Goal: Obtain resource: Download file/media

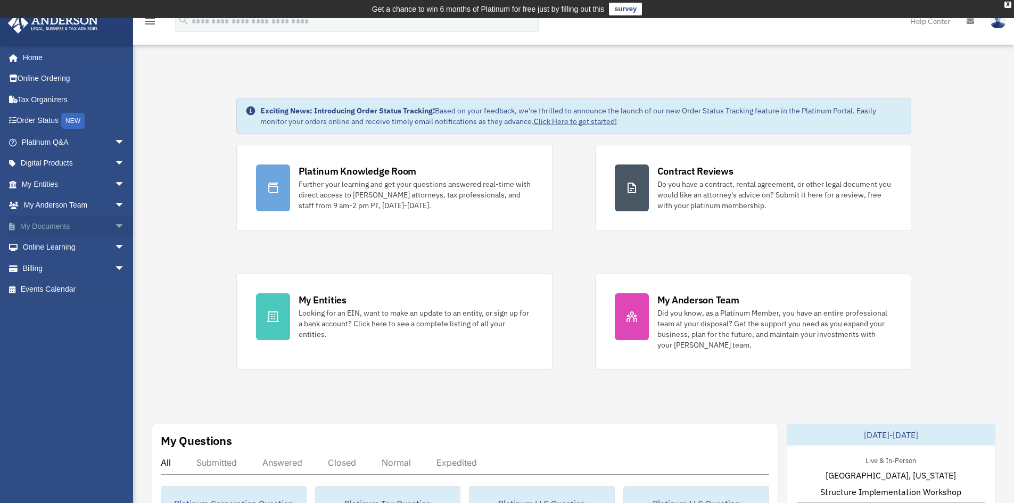
click at [46, 222] on link "My Documents arrow_drop_down" at bounding box center [74, 226] width 134 height 21
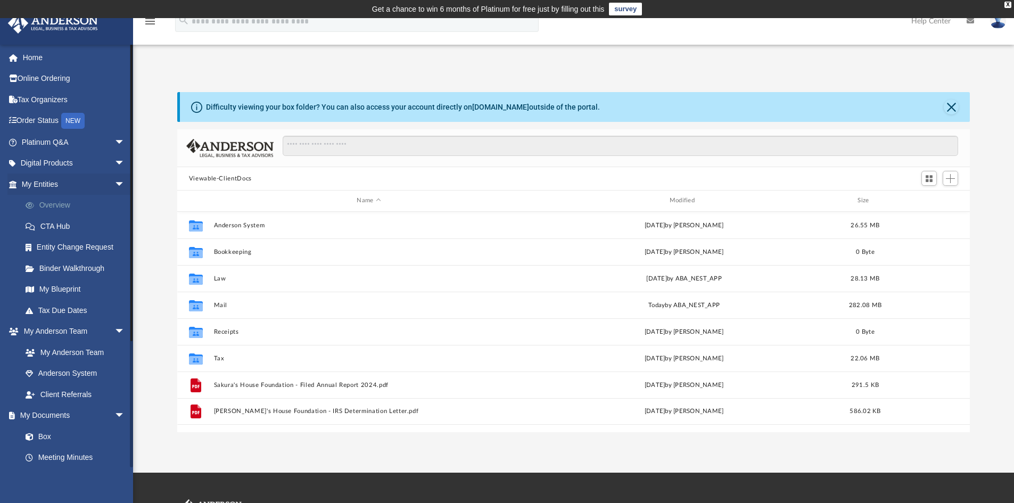
scroll to position [234, 785]
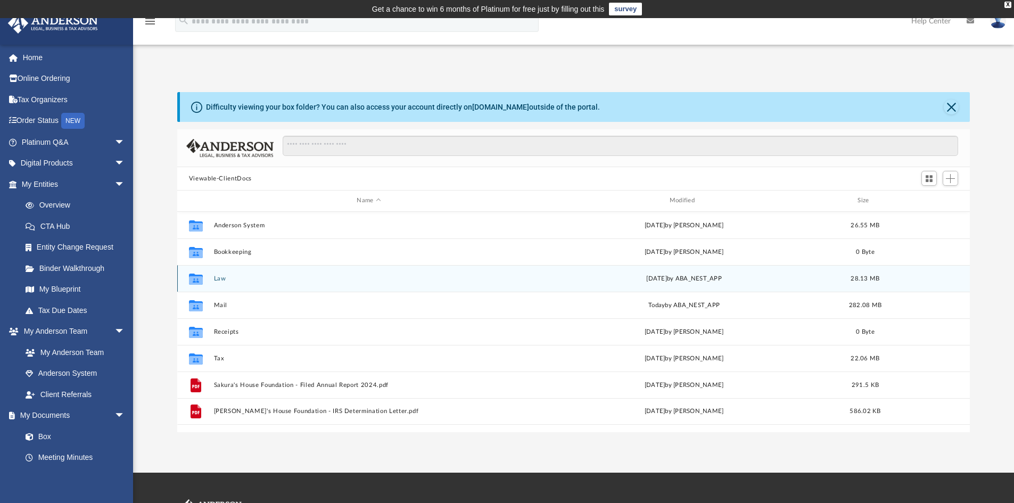
click at [655, 279] on div "[DATE] by ABA_NEST_APP" at bounding box center [684, 279] width 310 height 10
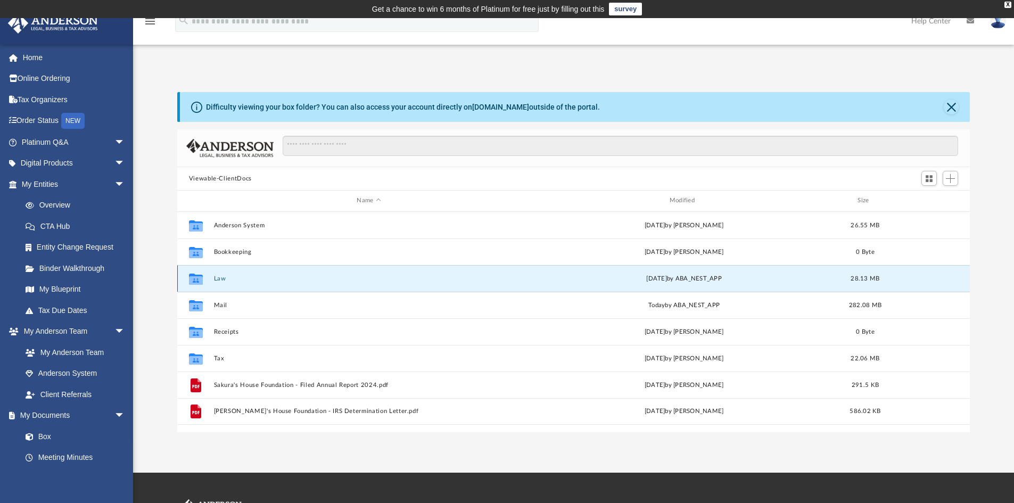
click at [493, 269] on div "Collaborated Folder Law [DATE] by ABA_NEST_APP 28.13 MB" at bounding box center [573, 278] width 793 height 27
click at [207, 275] on div "Collaborated Folder" at bounding box center [196, 278] width 27 height 17
click at [216, 277] on button "Law" at bounding box center [368, 278] width 310 height 7
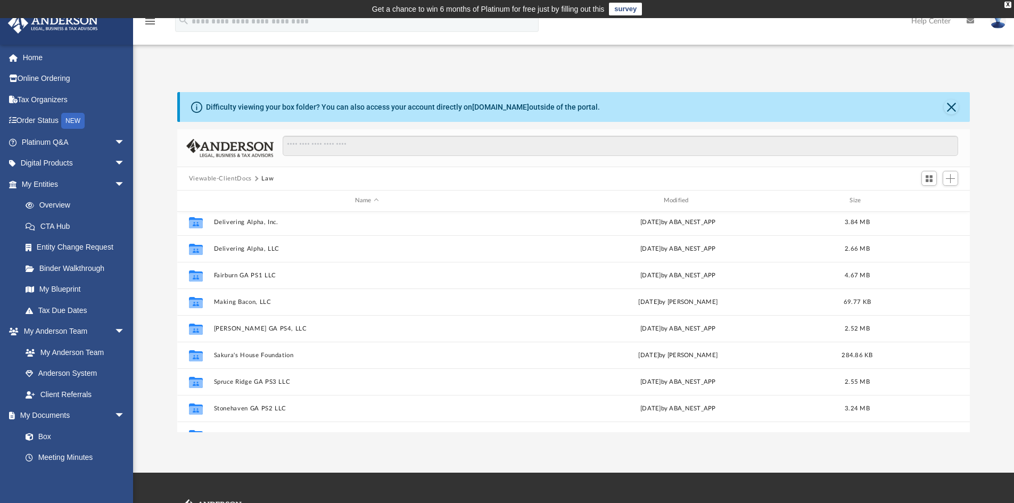
scroll to position [72, 0]
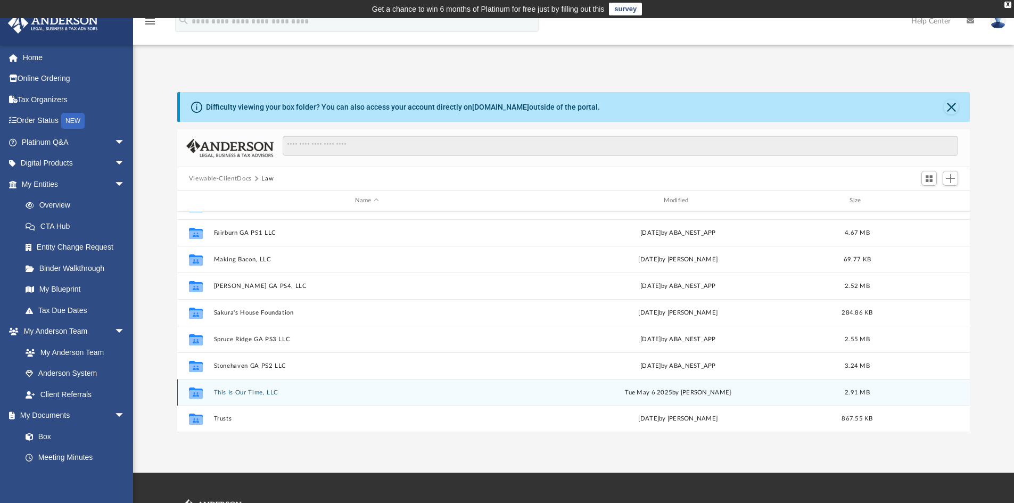
click at [650, 395] on div "[DATE] by [PERSON_NAME]" at bounding box center [678, 393] width 307 height 10
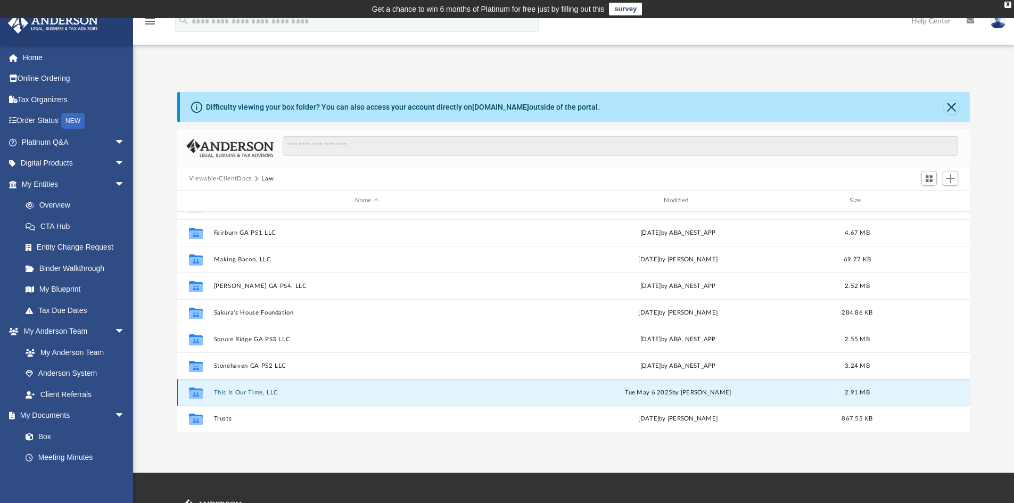
click at [607, 393] on div "[DATE] by [PERSON_NAME]" at bounding box center [678, 393] width 307 height 10
click at [233, 391] on button "This Is Our Time, LLC" at bounding box center [366, 392] width 307 height 7
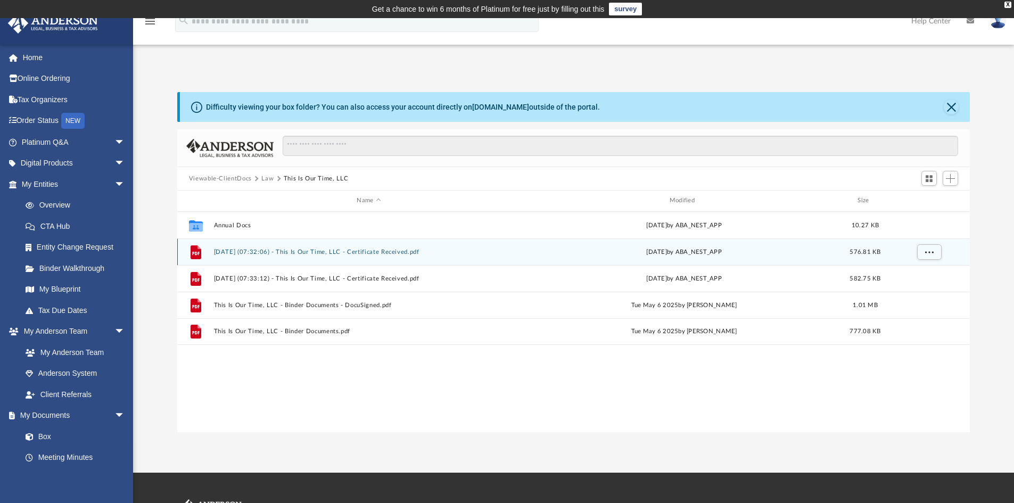
click at [306, 253] on button "[DATE] (07:32:06) - This Is Our Time, LLC - Certificate Received.pdf" at bounding box center [368, 252] width 310 height 7
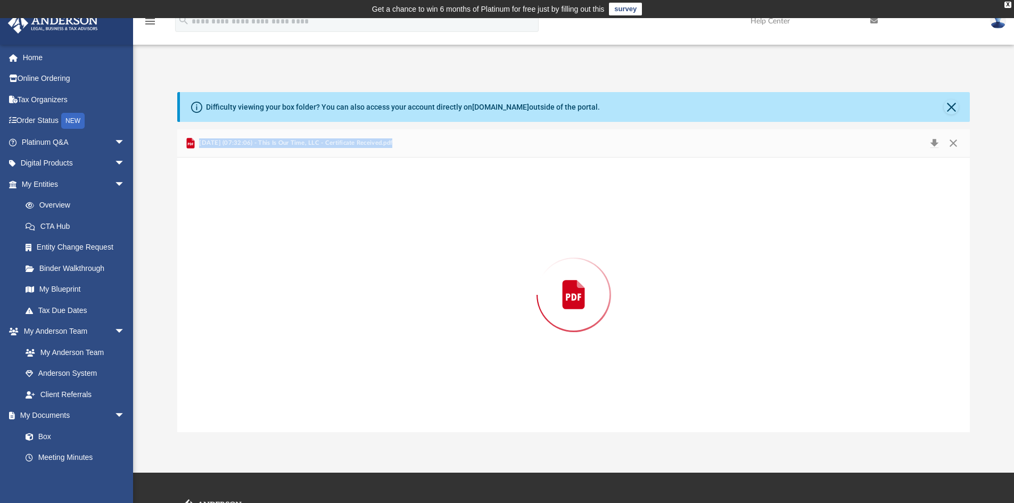
click at [306, 253] on div "Preview" at bounding box center [573, 295] width 793 height 275
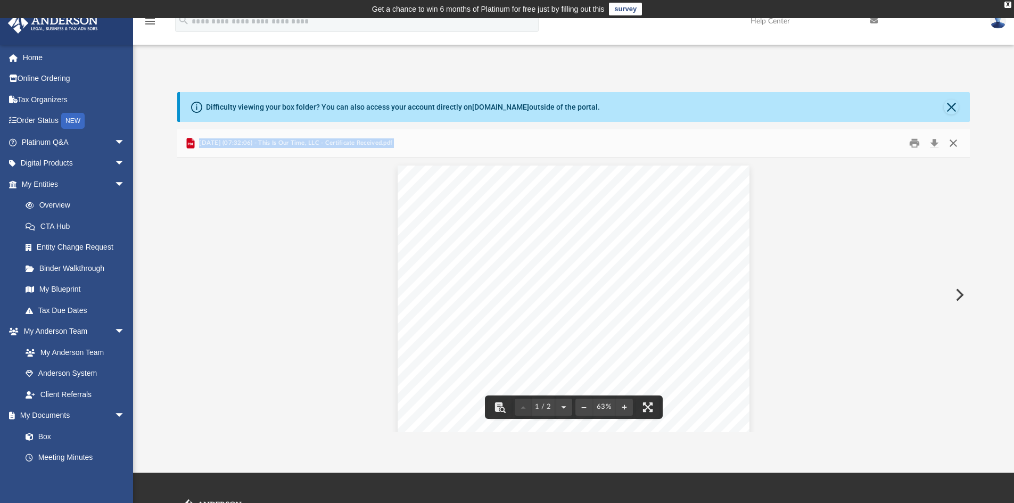
click at [957, 140] on button "Close" at bounding box center [953, 143] width 19 height 17
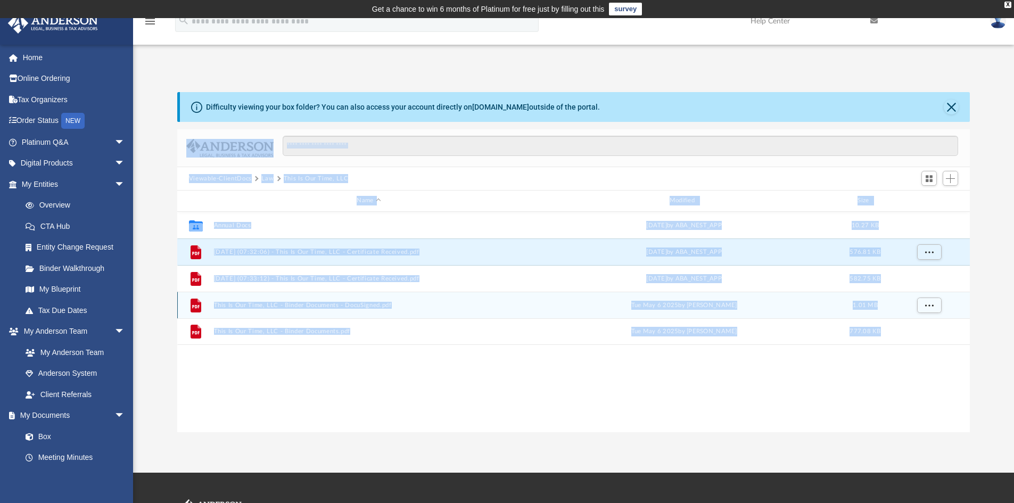
click at [302, 303] on button "This Is Our Time, LLC - Binder Documents - DocuSigned.pdf" at bounding box center [368, 305] width 310 height 7
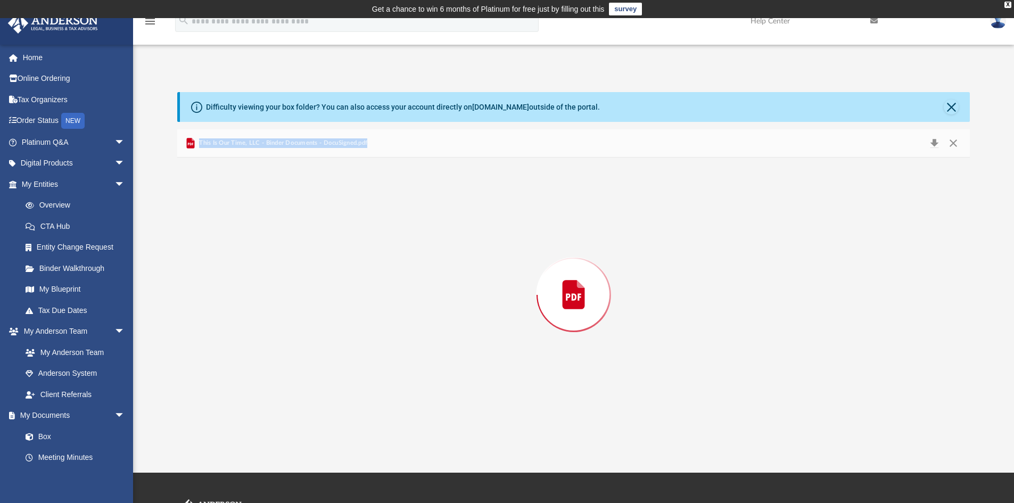
click at [302, 303] on div "Preview" at bounding box center [573, 295] width 793 height 275
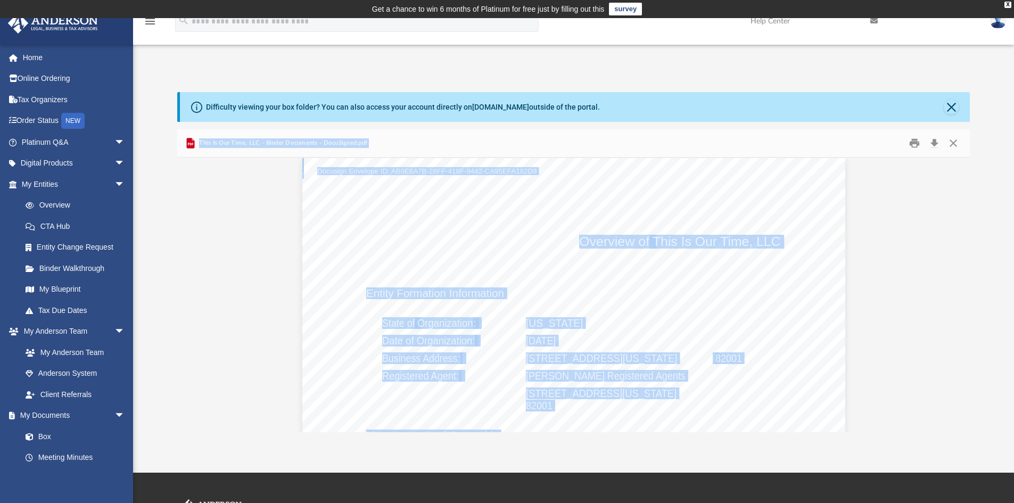
scroll to position [745, 0]
